Goal: Transaction & Acquisition: Purchase product/service

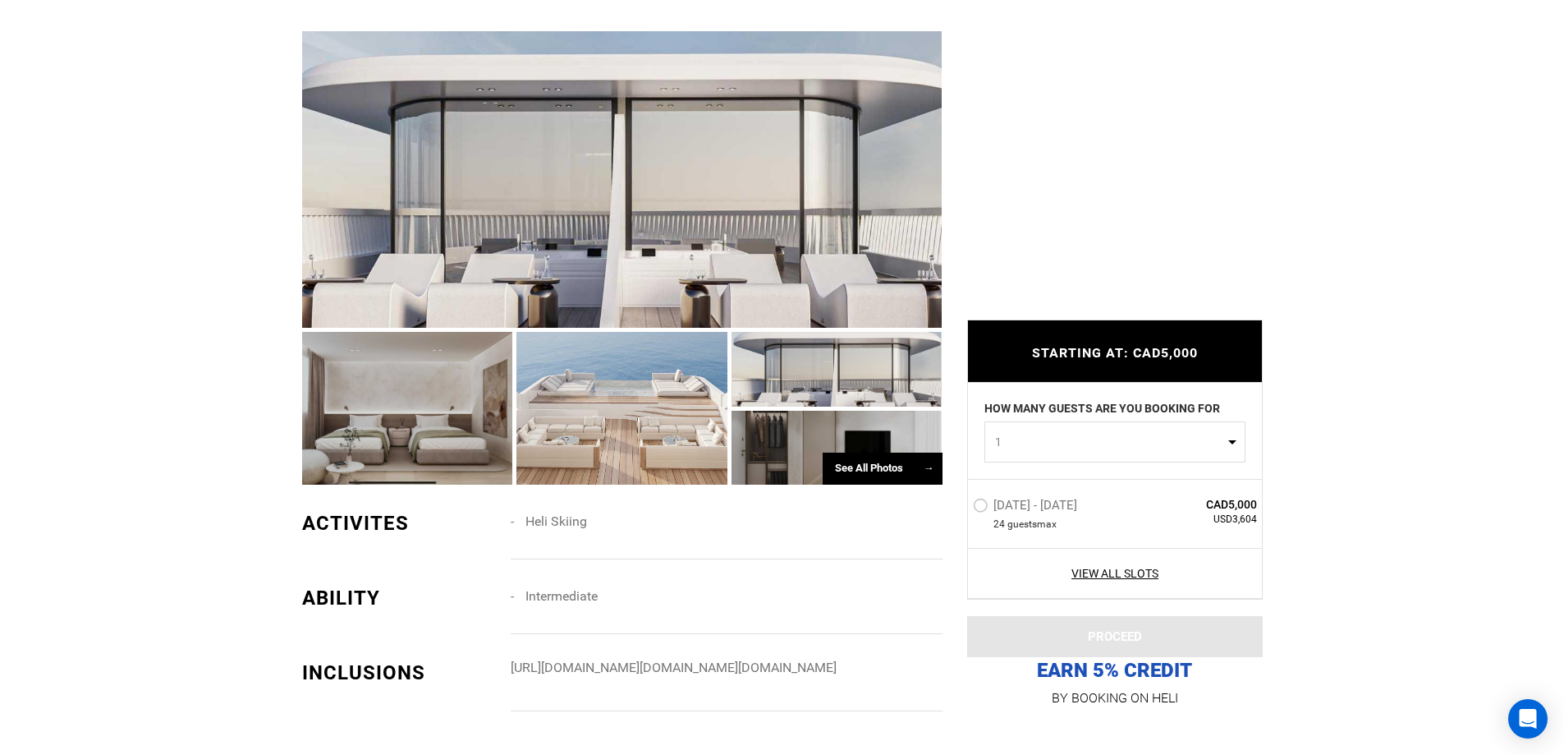
scroll to position [889, 0]
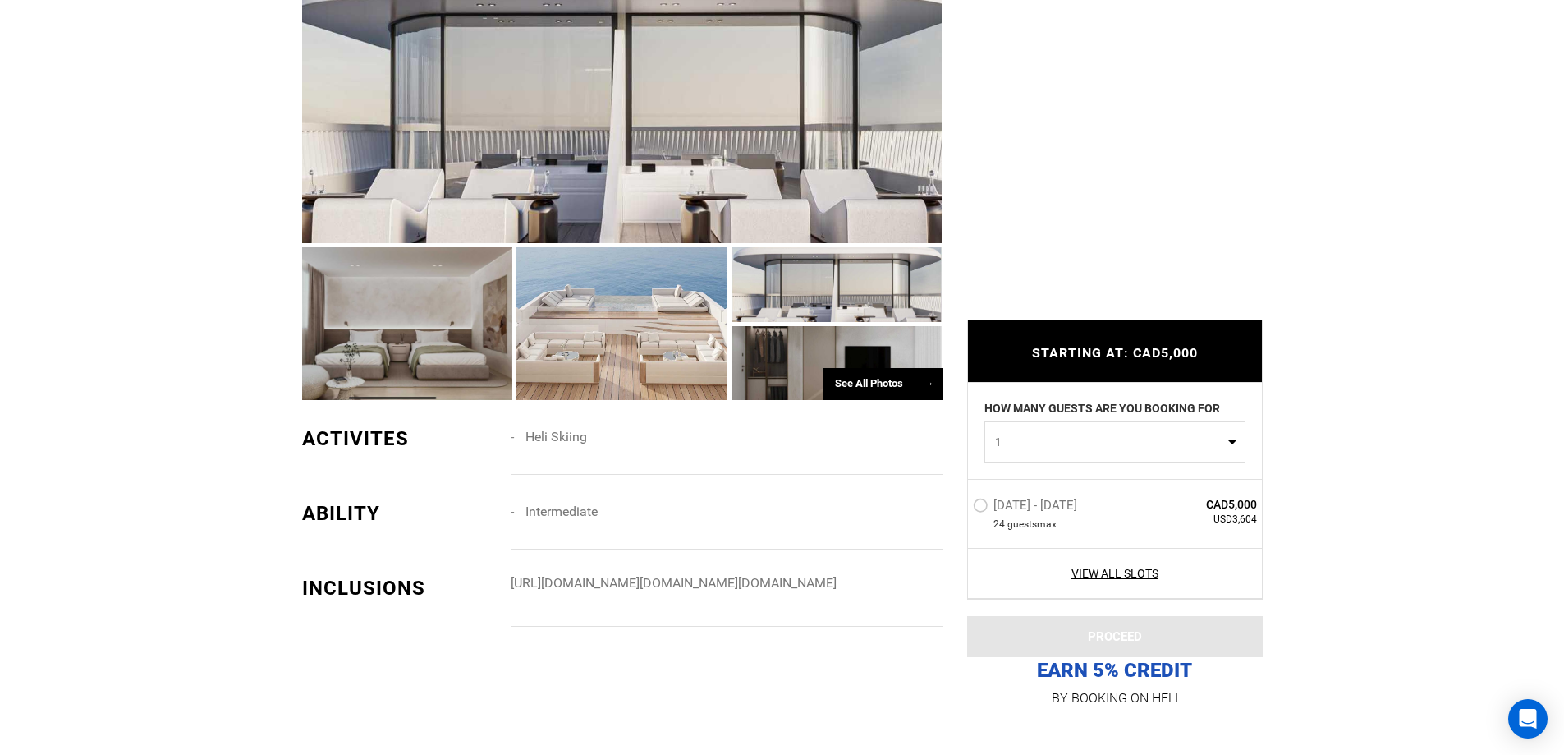
click at [990, 505] on label "[DATE] - [DATE]" at bounding box center [1027, 508] width 108 height 20
click at [962, 505] on input "[DATE] - [DATE]" at bounding box center [962, 511] width 0 height 35
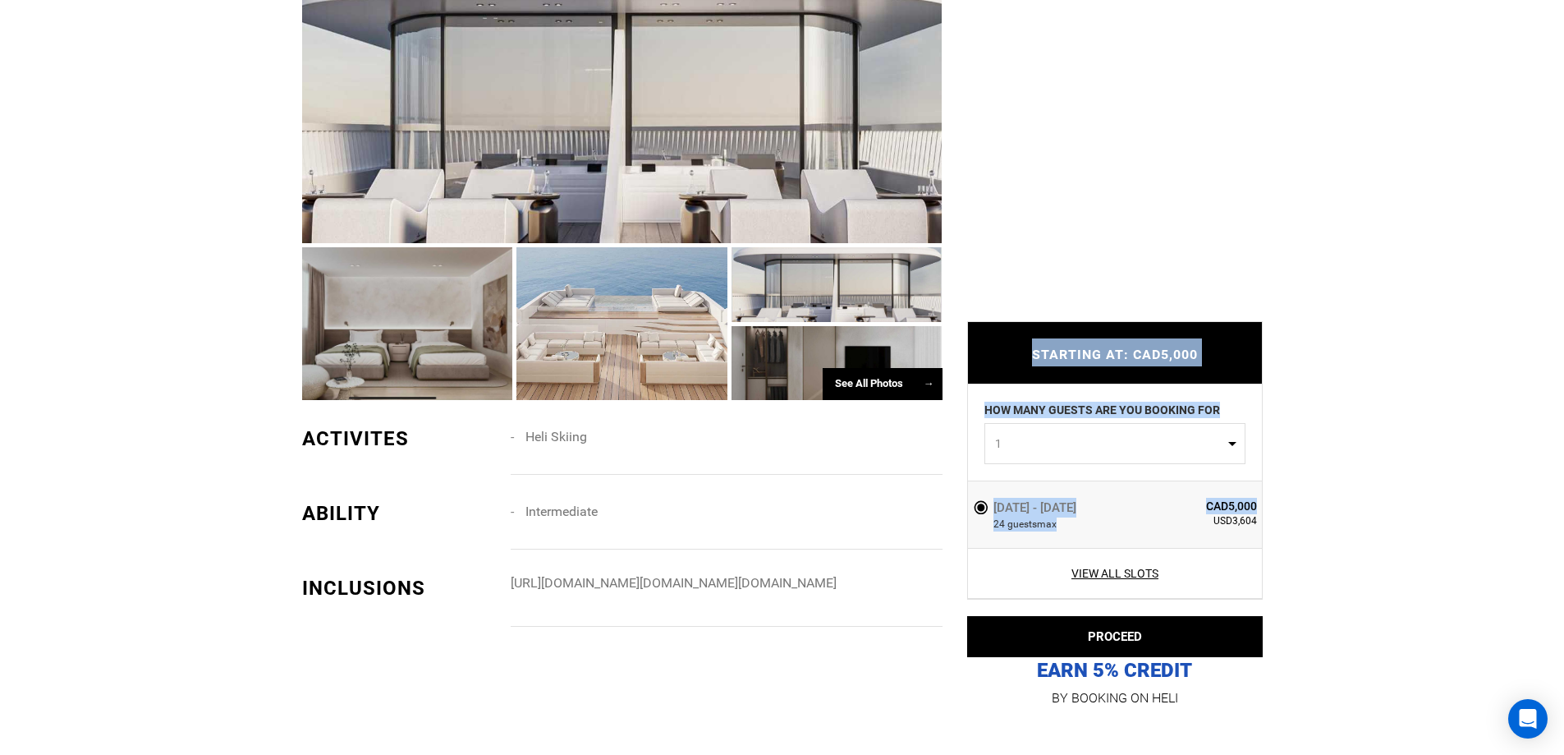
drag, startPoint x: 1215, startPoint y: 524, endPoint x: 1263, endPoint y: 524, distance: 47.6
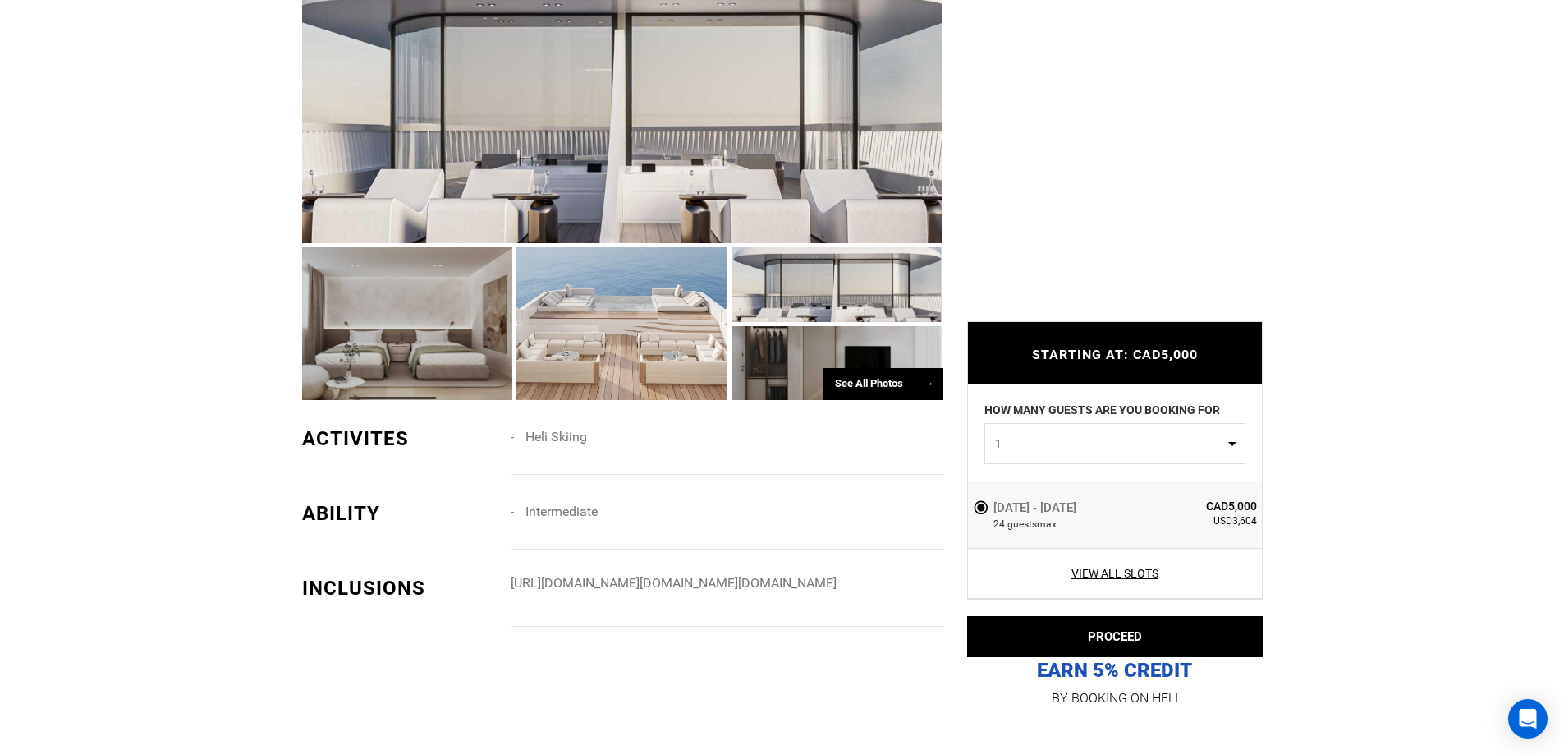
click at [1252, 526] on span "USD3,604" at bounding box center [1198, 521] width 119 height 14
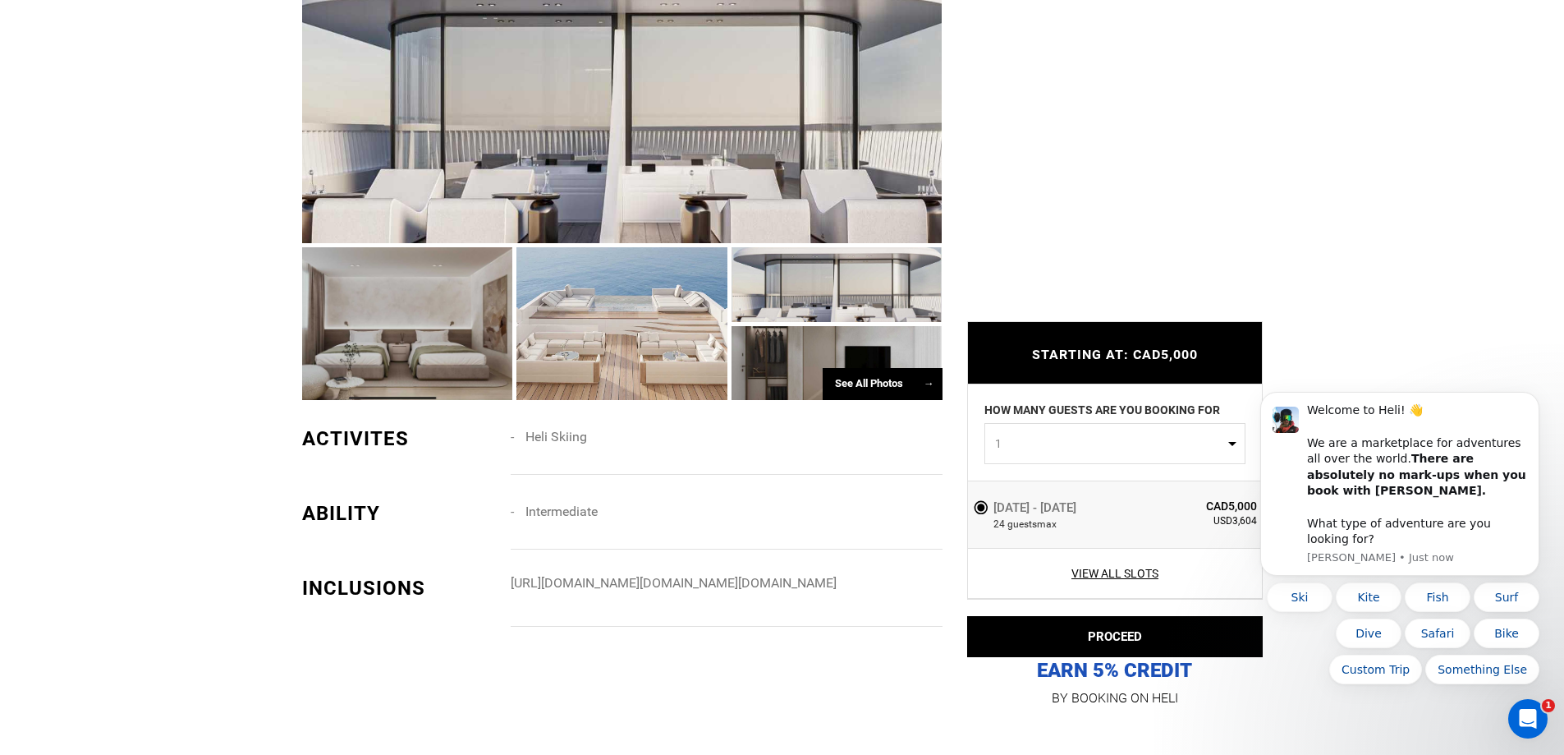
scroll to position [0, 0]
click at [1536, 400] on icon "Dismiss notification" at bounding box center [1535, 397] width 6 height 6
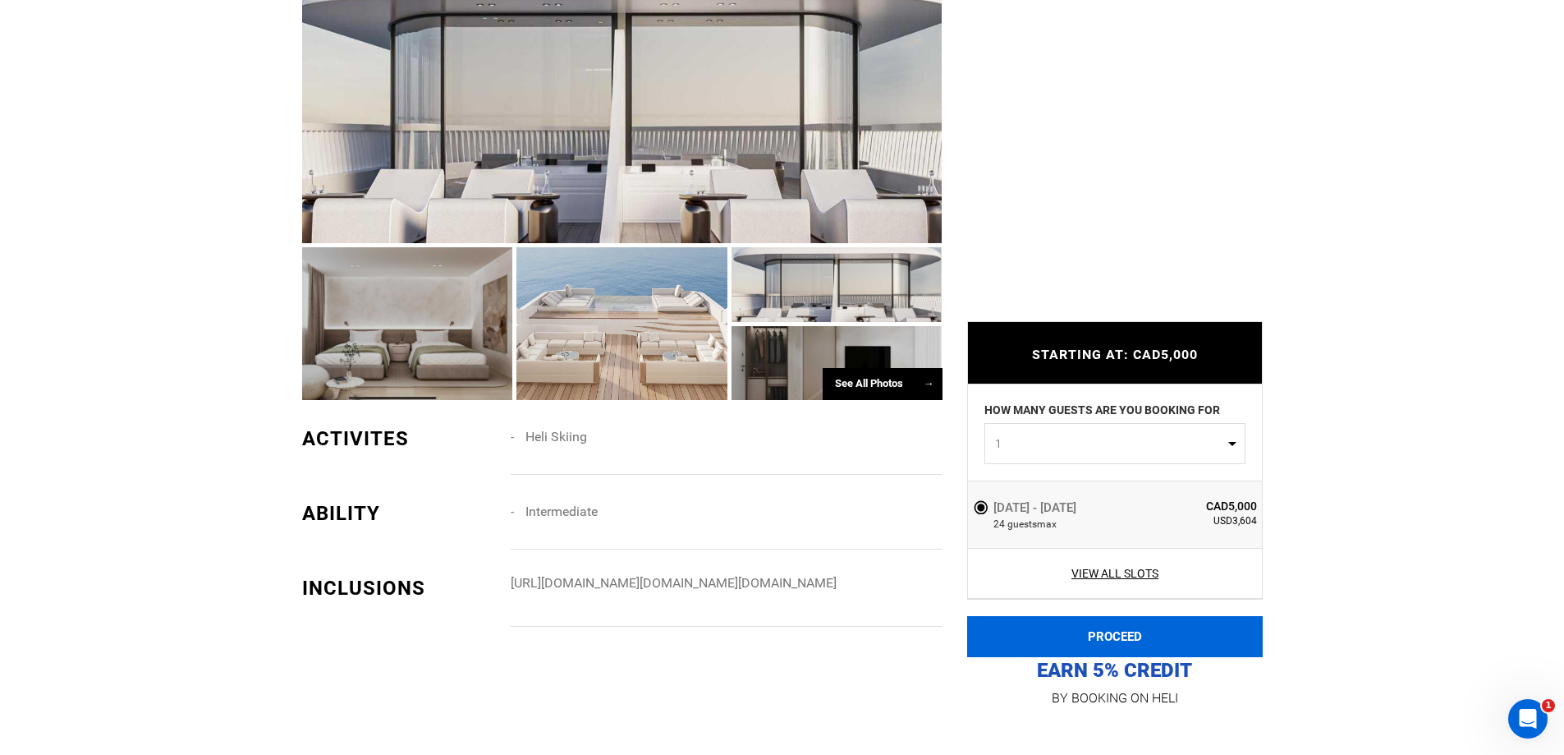
click at [1130, 628] on button "PROCEED" at bounding box center [1115, 636] width 296 height 41
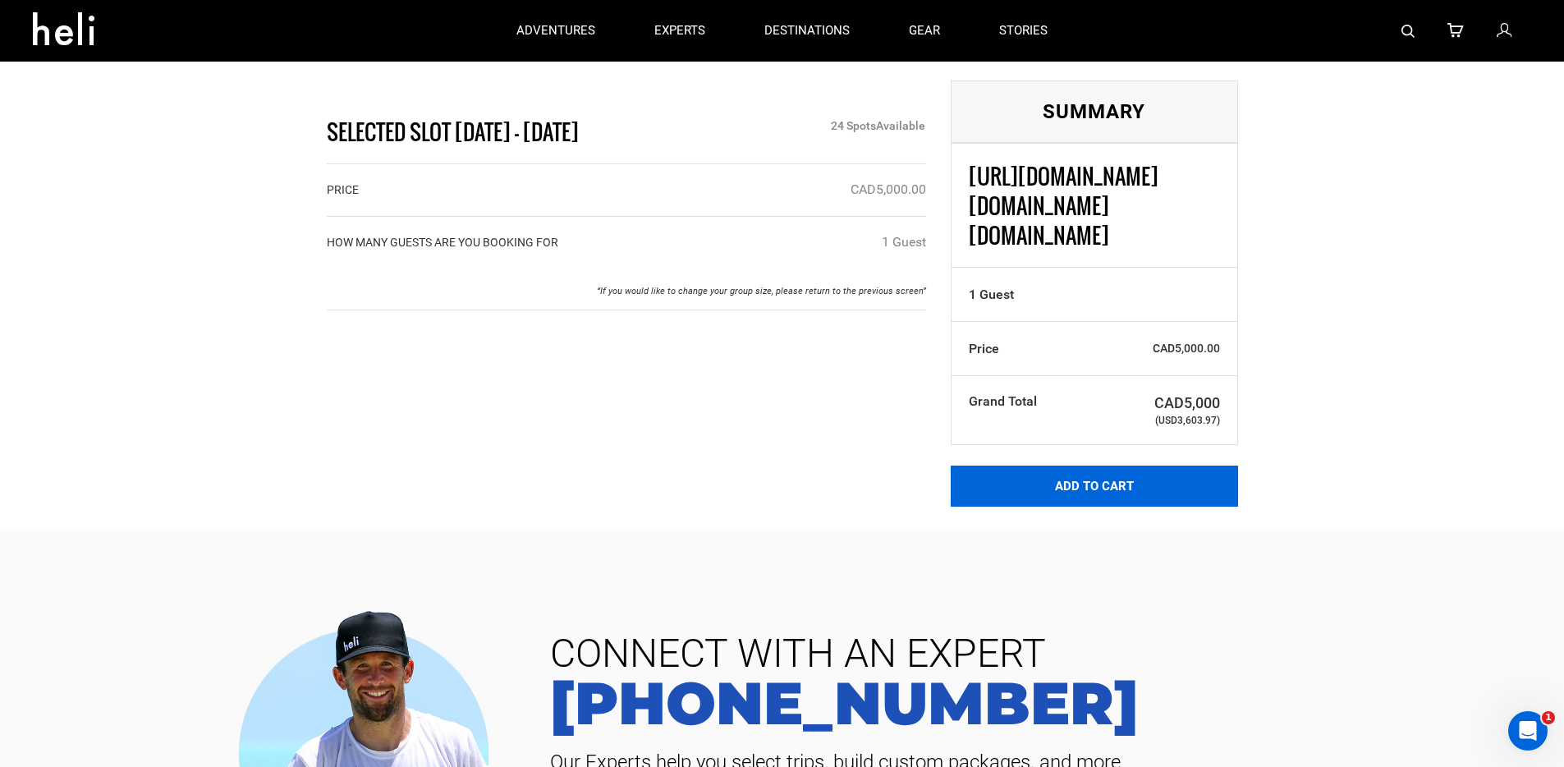
click at [1049, 466] on button "Add to Cart" at bounding box center [1094, 486] width 287 height 41
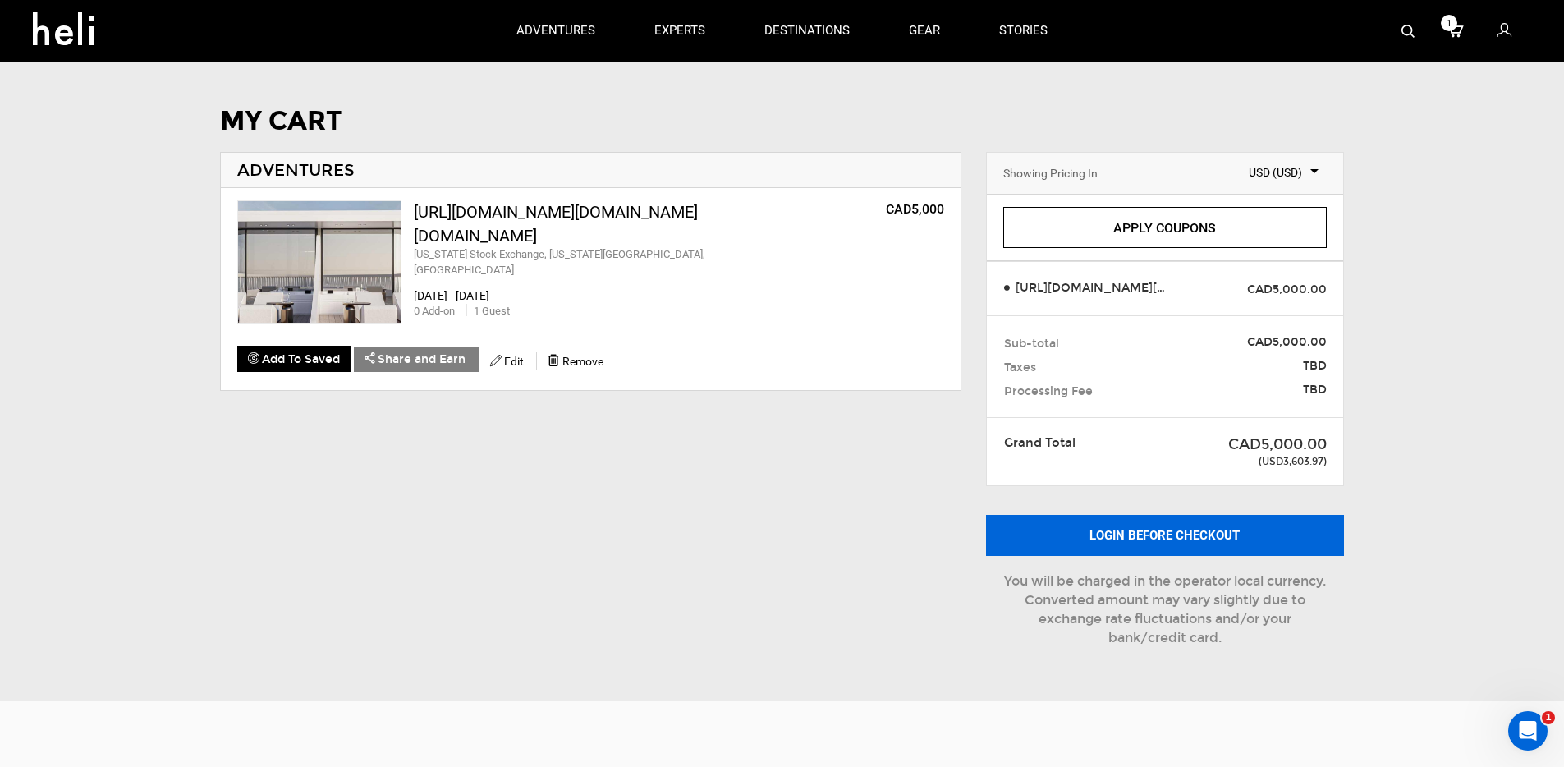
click at [1182, 528] on button "Login before checkout" at bounding box center [1165, 535] width 358 height 41
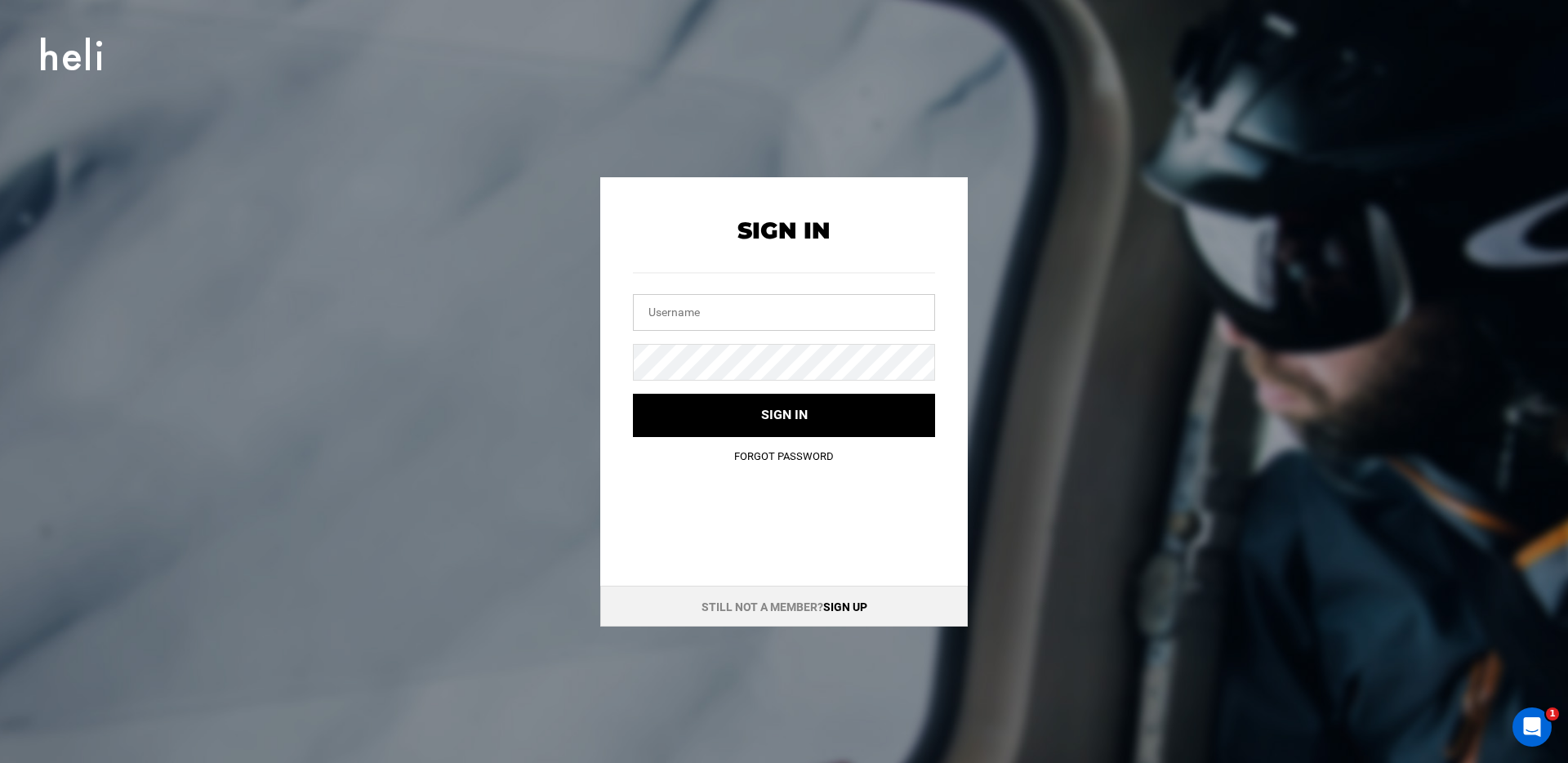
click at [743, 299] on input "text" at bounding box center [784, 312] width 302 height 37
type input "[PERSON_NAME][EMAIL_ADDRESS][DOMAIN_NAME]"
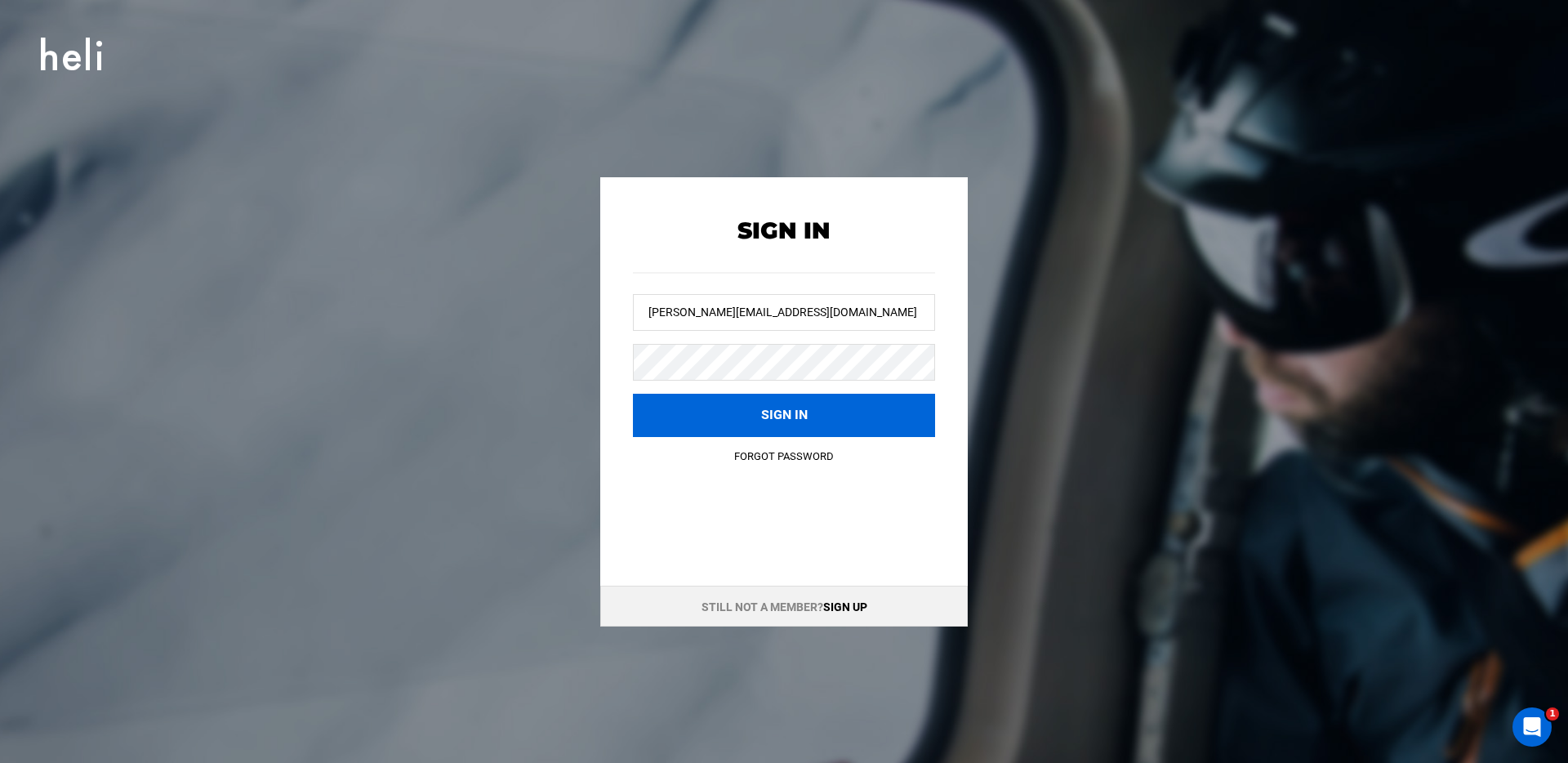
click at [836, 402] on button "Sign in" at bounding box center [784, 416] width 302 height 44
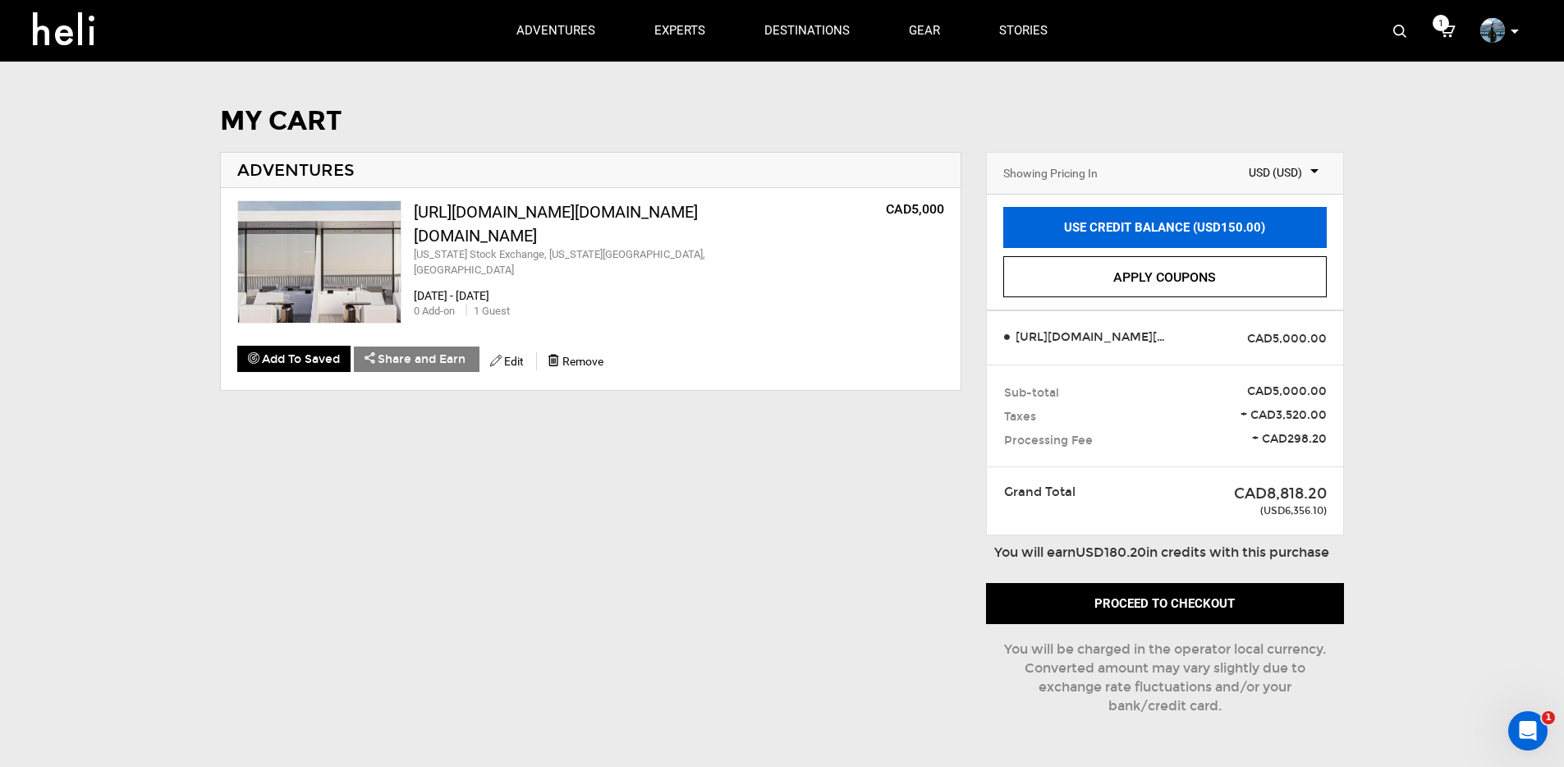
click at [1184, 228] on link "USE CREDIT BALANCE (USD150.00)" at bounding box center [1166, 227] width 324 height 41
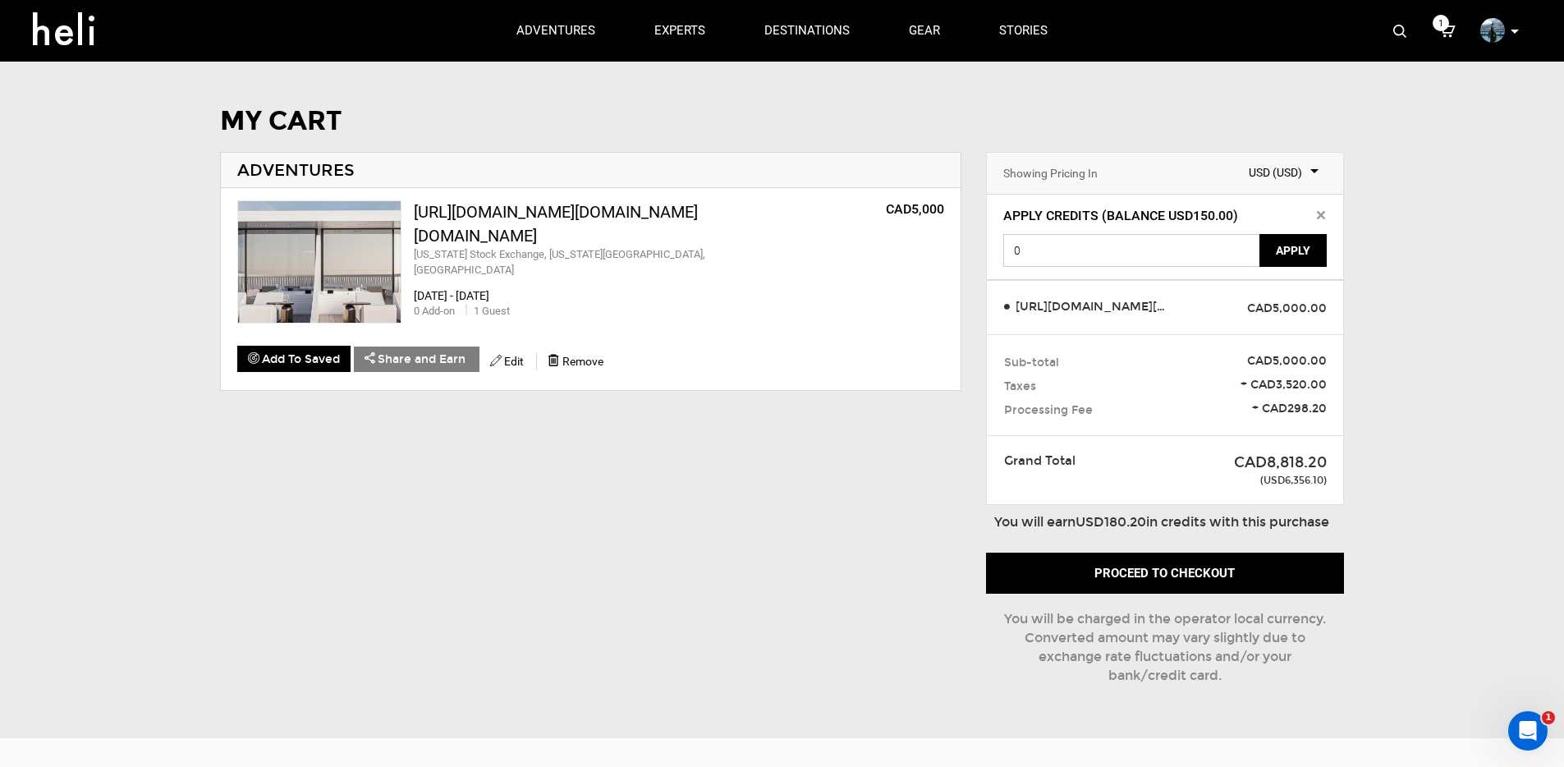
click at [1196, 250] on input "0" at bounding box center [1133, 250] width 258 height 33
type input "150"
click at [1307, 245] on button "Apply" at bounding box center [1293, 250] width 67 height 33
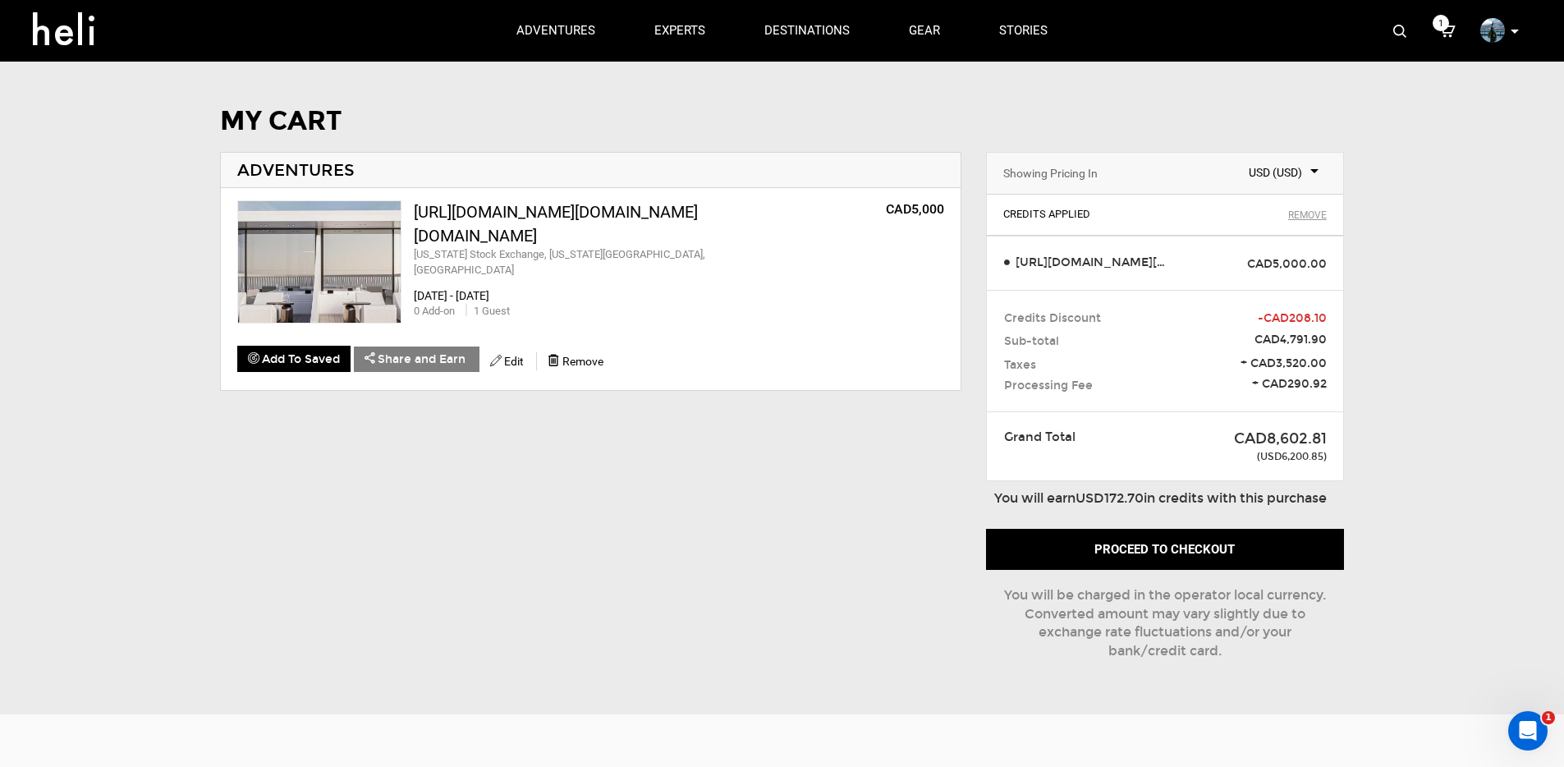
click at [1270, 316] on span "-CAD208.10" at bounding box center [1292, 318] width 69 height 16
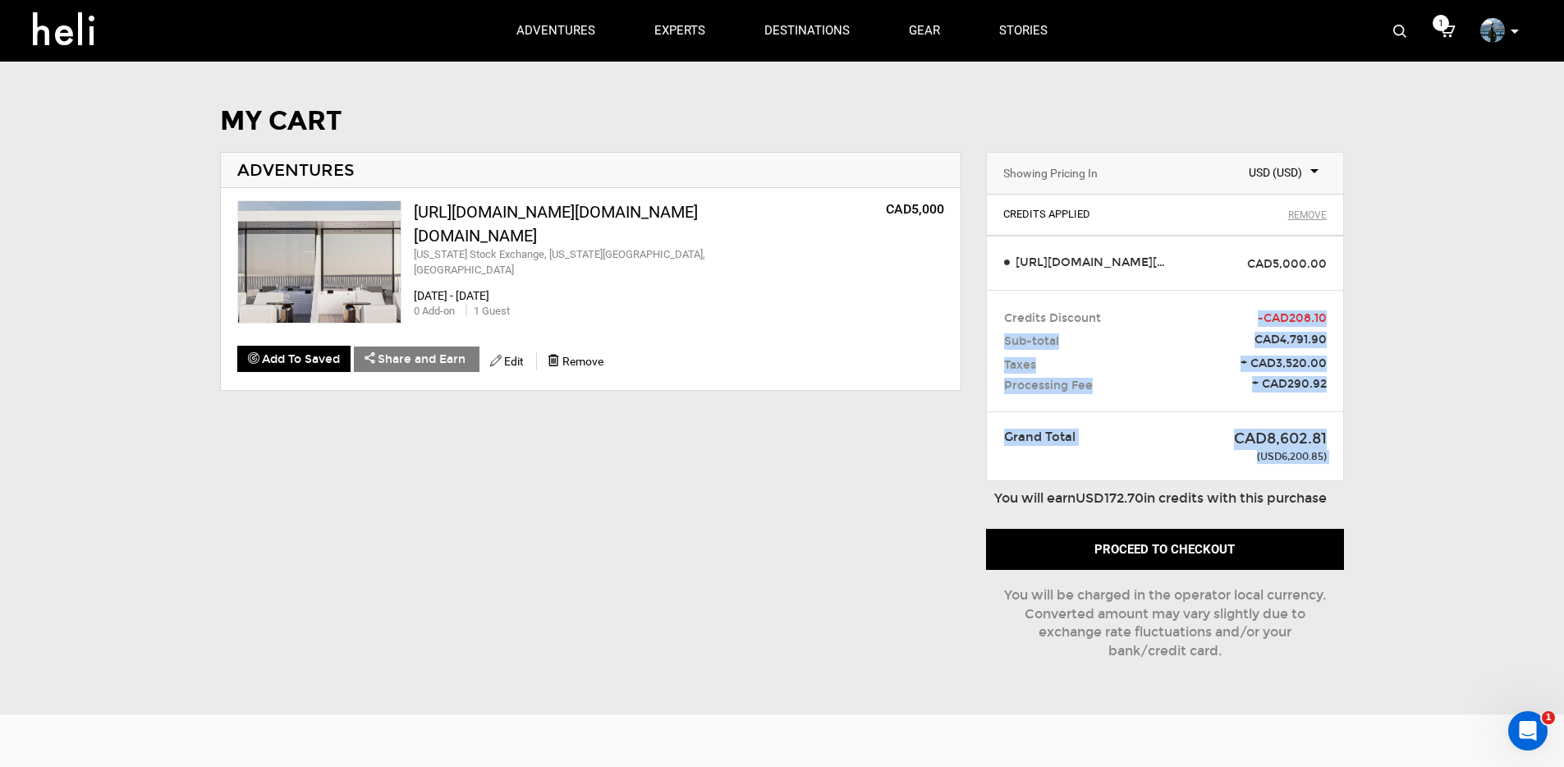
drag, startPoint x: 1256, startPoint y: 318, endPoint x: 1357, endPoint y: 316, distance: 101.8
click at [1357, 316] on div "MY CART ADVENTURES [URL][DOMAIN_NAME][DOMAIN_NAME][DOMAIN_NAME] [US_STATE] Stoc…" at bounding box center [782, 398] width 1174 height 583
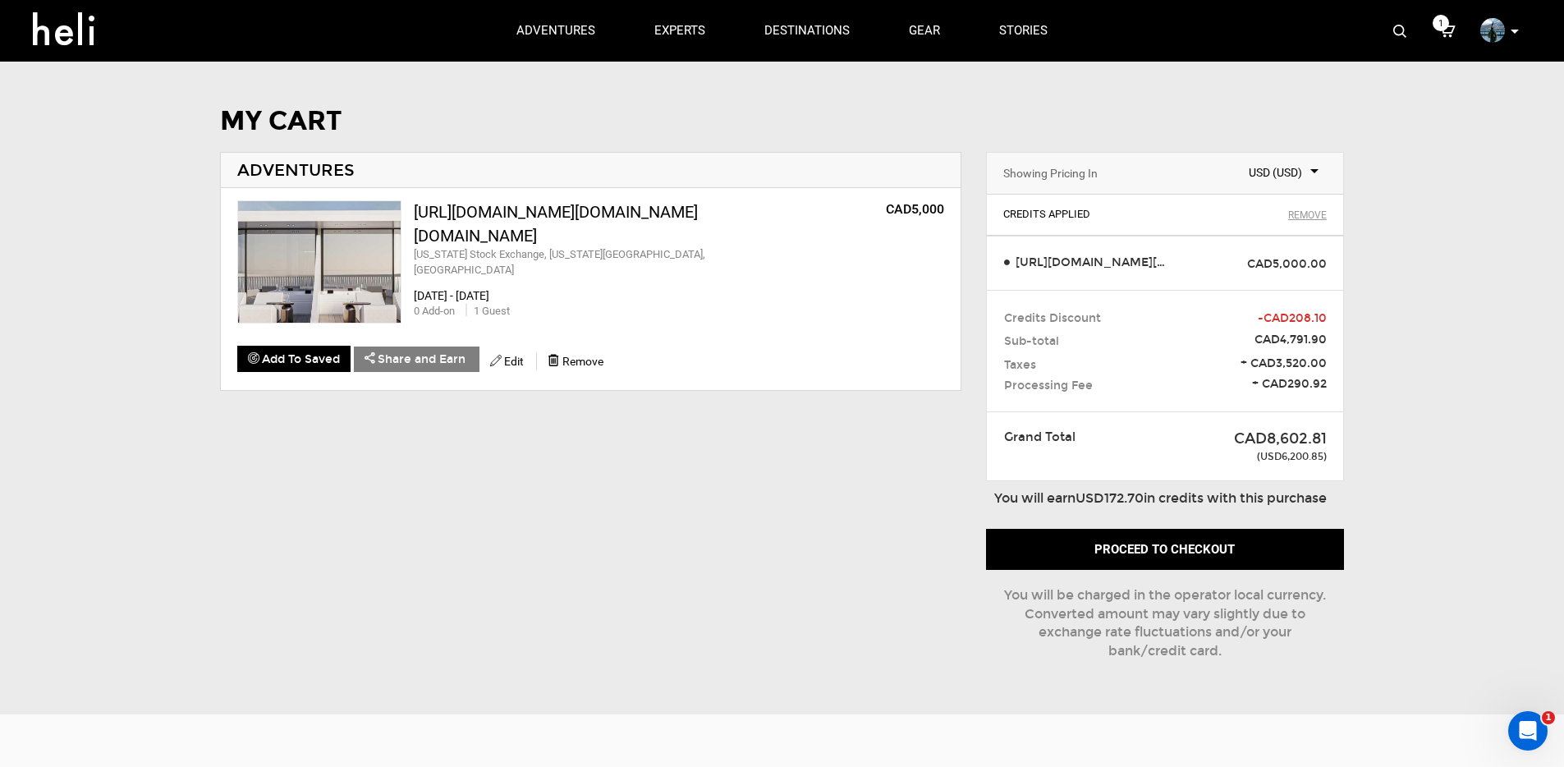
click at [1342, 320] on div "Credits Discount -CAD208.10 Sub-total CAD4,791.90 Taxes + CAD3,520.00 Processin…" at bounding box center [1165, 351] width 356 height 122
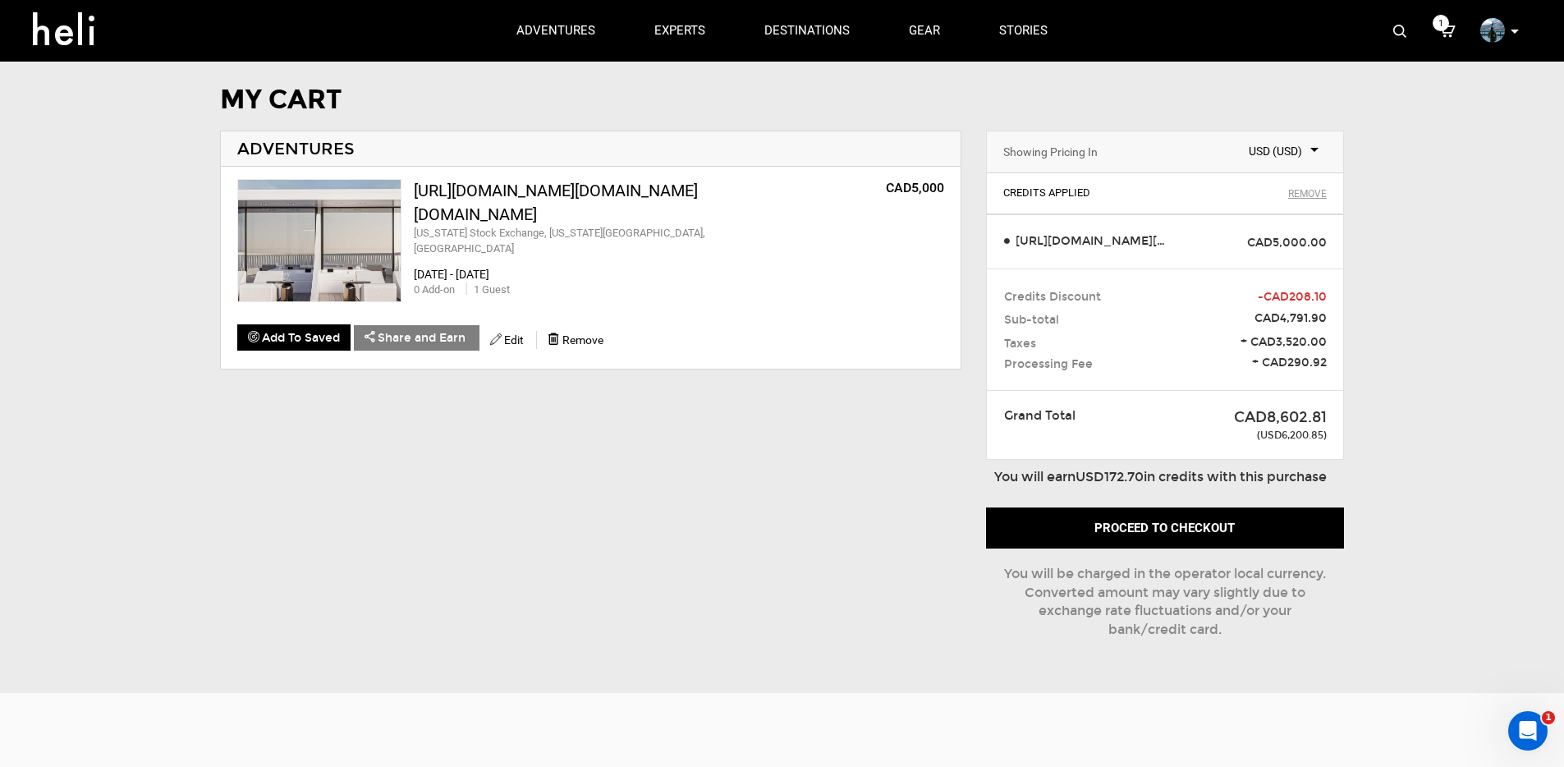
scroll to position [39, 0]
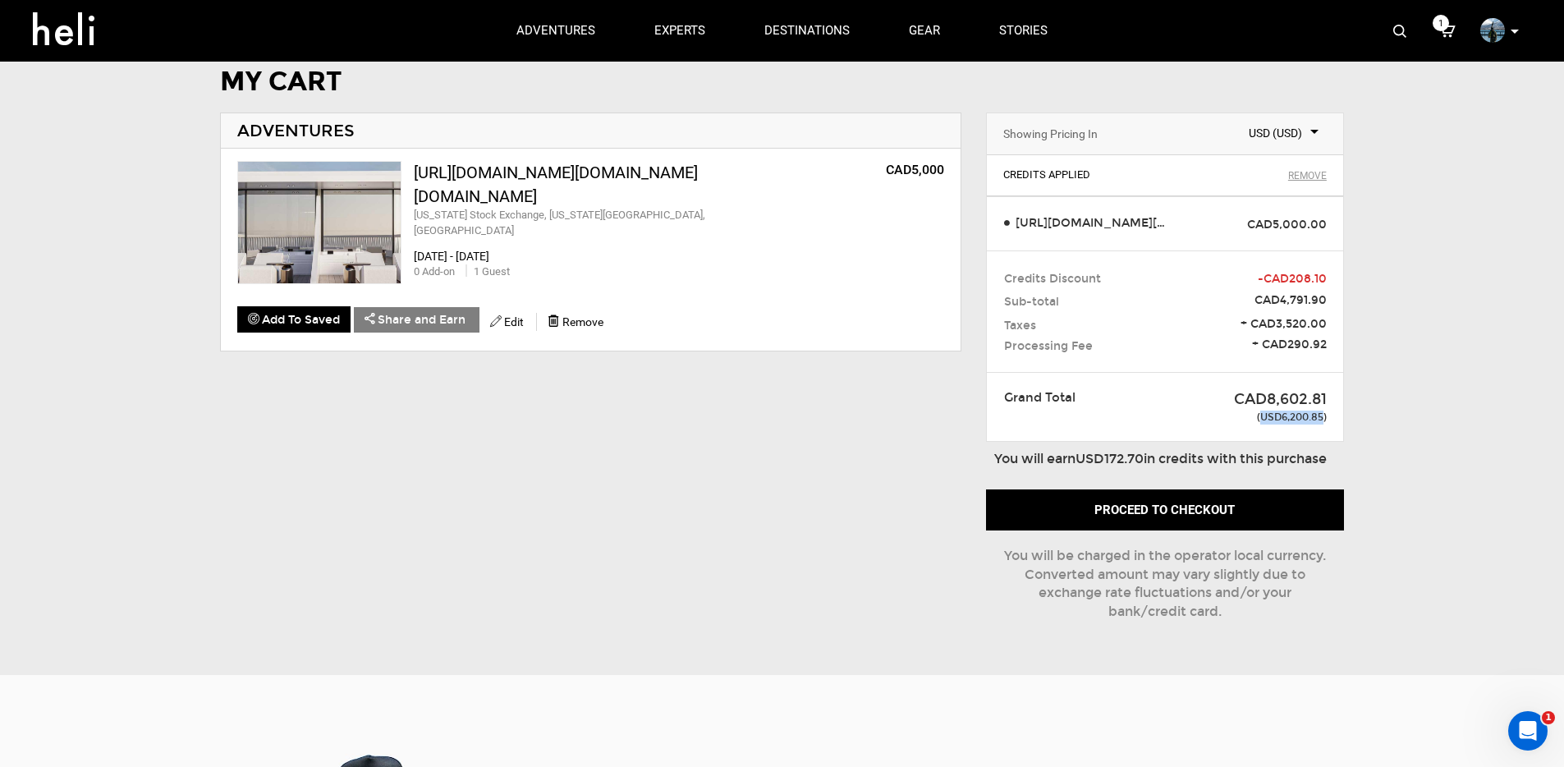
drag, startPoint x: 1259, startPoint y: 414, endPoint x: 1323, endPoint y: 420, distance: 64.4
click at [1323, 420] on span "(USD6,200.85)" at bounding box center [1238, 406] width 178 height 35
click at [1284, 427] on div "Grand Total CAD8,602.81 (USD6,200.85)" at bounding box center [1165, 406] width 356 height 69
drag, startPoint x: 1261, startPoint y: 415, endPoint x: 1330, endPoint y: 418, distance: 69.9
click at [1330, 418] on div "CAD8,602.81 (USD6,200.85)" at bounding box center [1238, 406] width 203 height 35
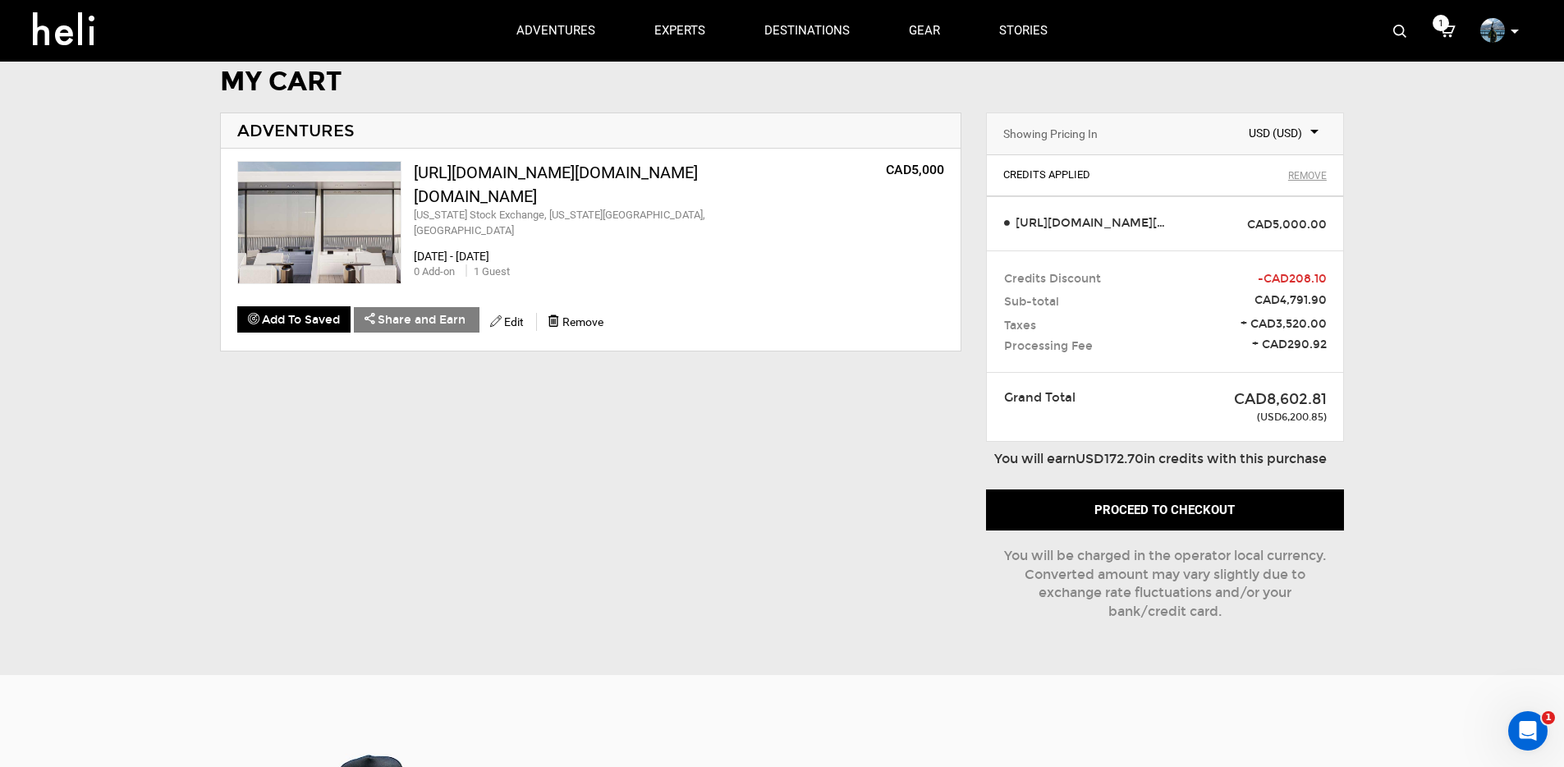
click at [1275, 397] on div "CAD8,602.81" at bounding box center [1238, 399] width 178 height 21
drag, startPoint x: 1322, startPoint y: 418, endPoint x: 1280, endPoint y: 416, distance: 41.9
click at [1280, 416] on span "(USD6,200.85)" at bounding box center [1238, 406] width 178 height 35
click at [576, 315] on span "Remove" at bounding box center [583, 321] width 41 height 13
